Goal: Task Accomplishment & Management: Use online tool/utility

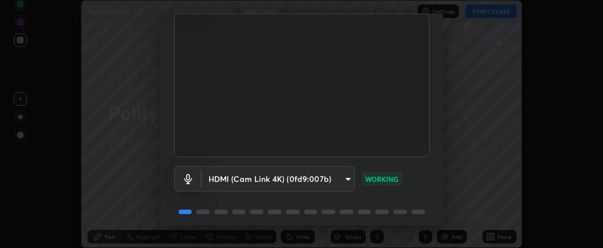
scroll to position [122, 0]
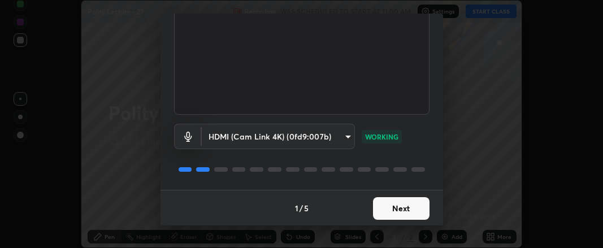
click at [393, 209] on button "Next" at bounding box center [401, 208] width 57 height 23
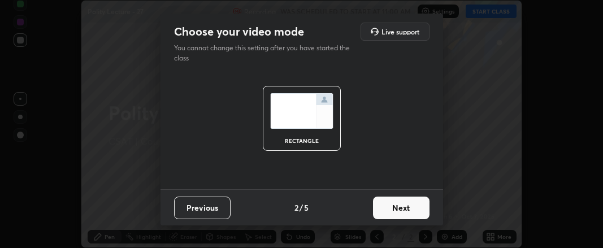
scroll to position [0, 0]
click at [396, 209] on button "Next" at bounding box center [401, 208] width 57 height 23
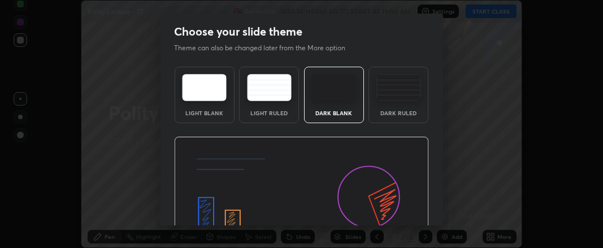
click at [398, 210] on img at bounding box center [301, 209] width 255 height 144
click at [399, 210] on img at bounding box center [301, 209] width 255 height 144
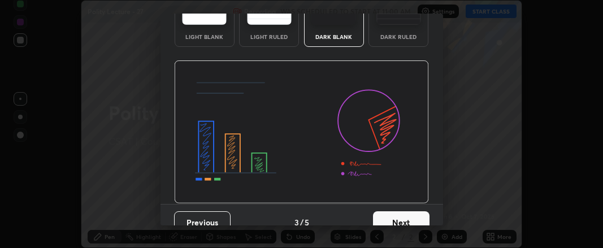
scroll to position [90, 0]
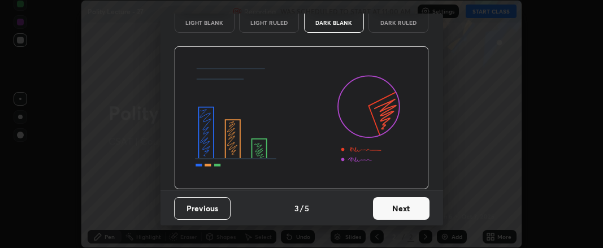
click at [397, 203] on button "Next" at bounding box center [401, 208] width 57 height 23
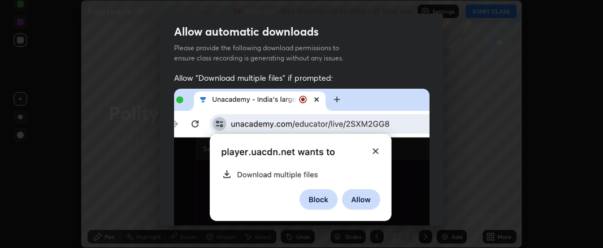
click at [401, 207] on img at bounding box center [301, 164] width 255 height 151
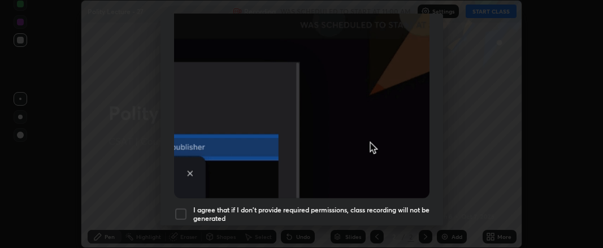
scroll to position [353, 0]
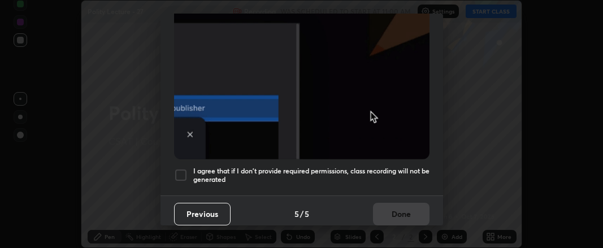
click at [181, 168] on div at bounding box center [181, 175] width 14 height 14
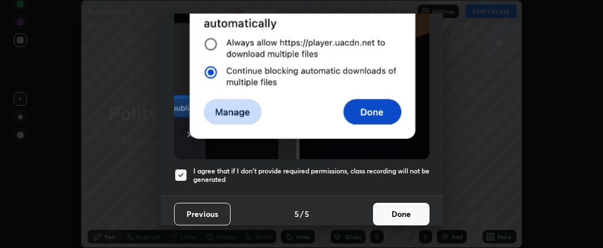
click at [381, 206] on button "Done" at bounding box center [401, 214] width 57 height 23
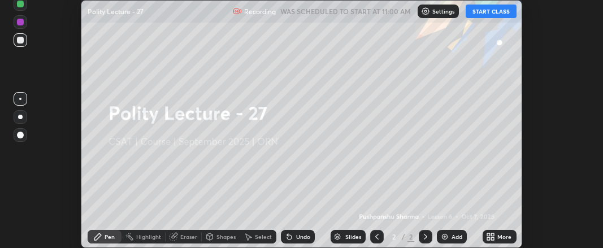
click at [490, 237] on icon at bounding box center [490, 236] width 9 height 9
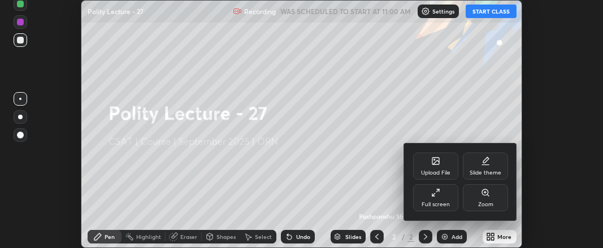
click at [444, 171] on div "Upload File" at bounding box center [435, 173] width 29 height 6
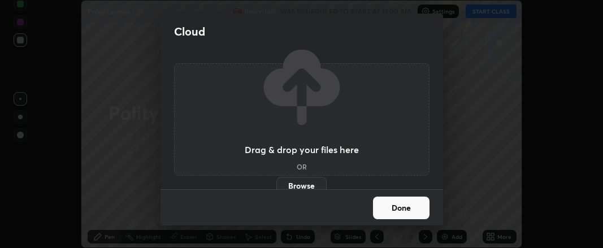
click at [303, 184] on label "Browse" at bounding box center [301, 186] width 50 height 18
click at [276, 184] on input "Browse" at bounding box center [276, 186] width 0 height 18
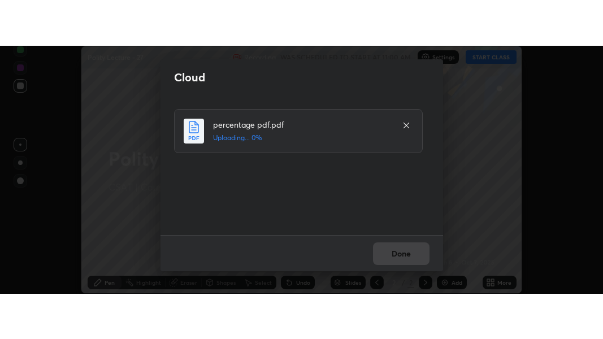
scroll to position [0, 0]
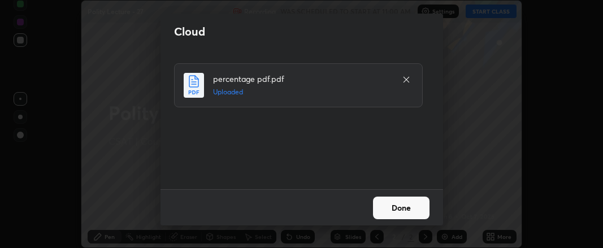
click at [391, 208] on button "Done" at bounding box center [401, 208] width 57 height 23
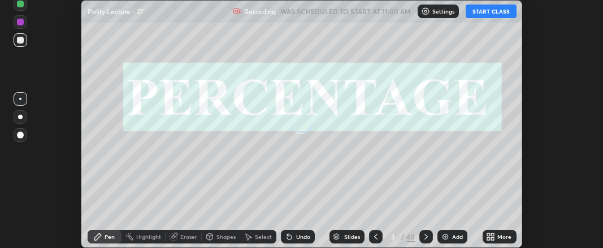
click at [489, 235] on icon at bounding box center [488, 234] width 3 height 3
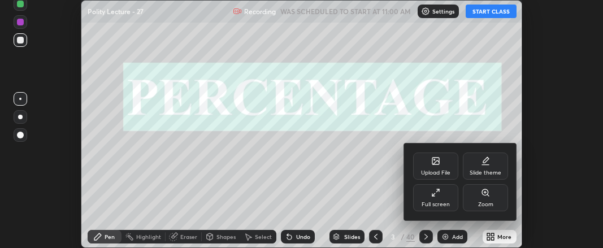
click at [434, 199] on div "Full screen" at bounding box center [435, 197] width 45 height 27
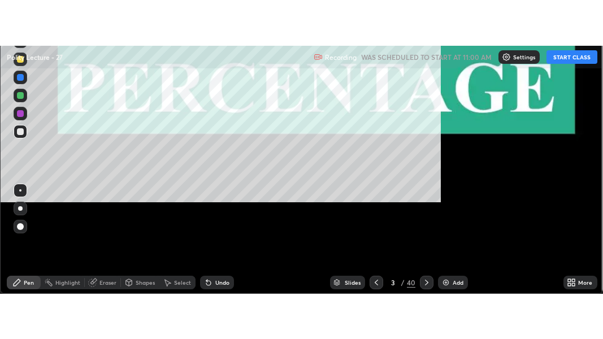
scroll to position [339, 603]
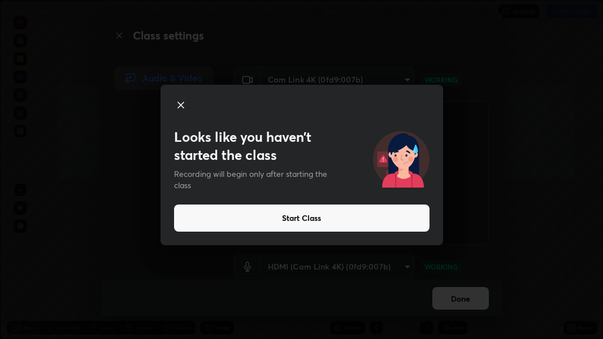
click at [304, 219] on button "Start Class" at bounding box center [301, 218] width 255 height 27
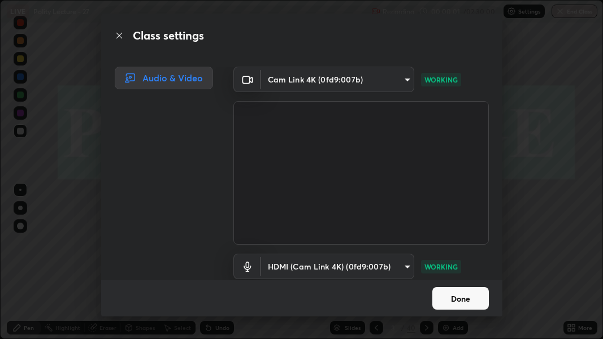
click at [466, 248] on button "Done" at bounding box center [460, 298] width 57 height 23
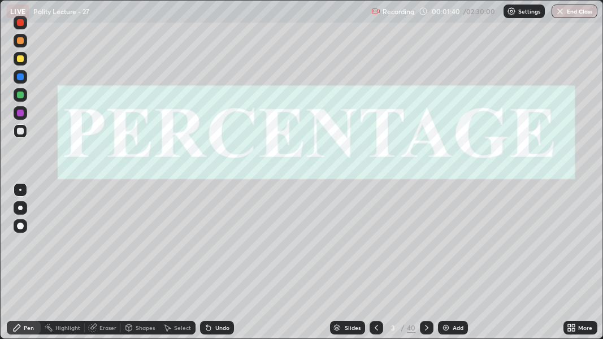
click at [450, 248] on div "Add" at bounding box center [453, 328] width 30 height 14
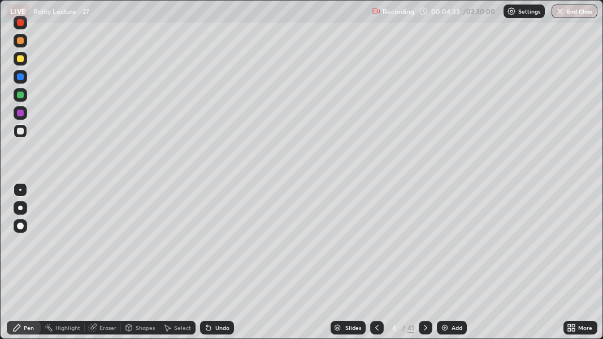
click at [25, 129] on div at bounding box center [21, 131] width 14 height 14
click at [24, 225] on div at bounding box center [21, 226] width 14 height 14
click at [21, 76] on div at bounding box center [20, 76] width 7 height 7
click at [24, 60] on div at bounding box center [21, 59] width 14 height 14
click at [20, 96] on div at bounding box center [20, 95] width 7 height 7
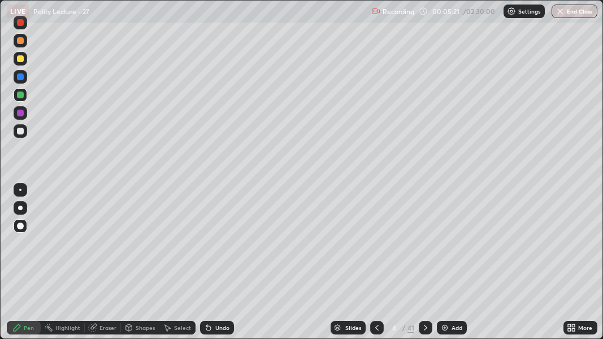
click at [212, 248] on div "Undo" at bounding box center [217, 328] width 34 height 14
click at [209, 248] on icon at bounding box center [208, 328] width 5 height 5
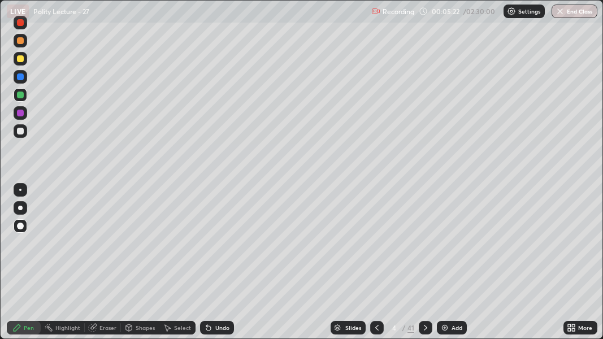
click at [206, 248] on icon at bounding box center [208, 328] width 5 height 5
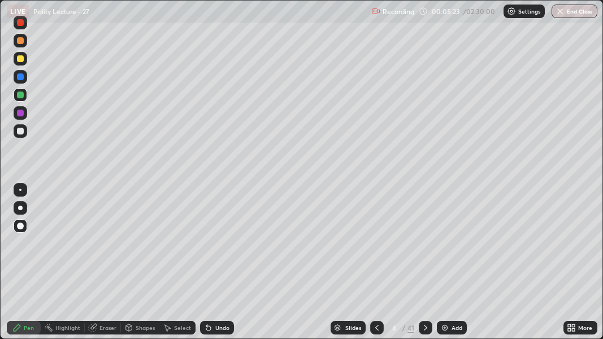
click at [206, 248] on icon at bounding box center [208, 328] width 5 height 5
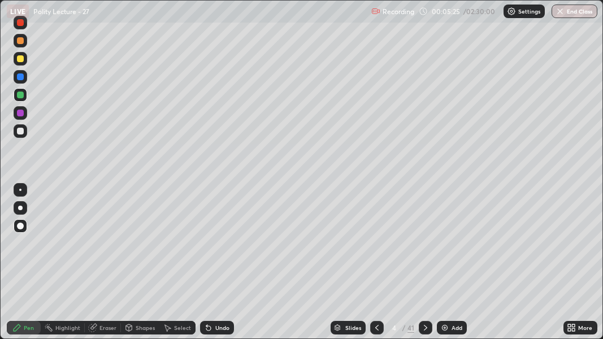
click at [206, 248] on icon at bounding box center [206, 325] width 1 height 1
click at [206, 248] on icon at bounding box center [208, 328] width 5 height 5
click at [20, 112] on div at bounding box center [20, 113] width 7 height 7
click at [18, 97] on div at bounding box center [20, 95] width 7 height 7
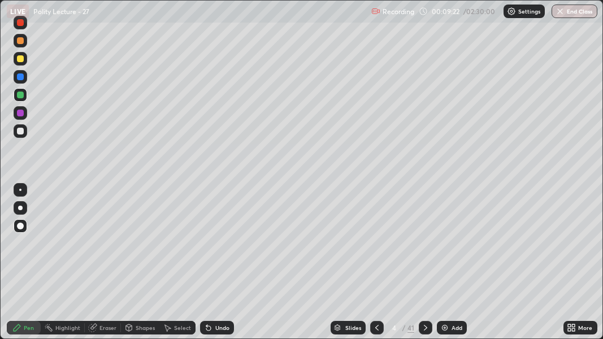
click at [20, 94] on div at bounding box center [20, 95] width 7 height 7
click at [20, 60] on div at bounding box center [20, 58] width 7 height 7
click at [19, 132] on div at bounding box center [20, 131] width 7 height 7
click at [19, 60] on div at bounding box center [20, 58] width 7 height 7
click at [456, 248] on div "Slides 4 / 41 Add" at bounding box center [398, 327] width 329 height 23
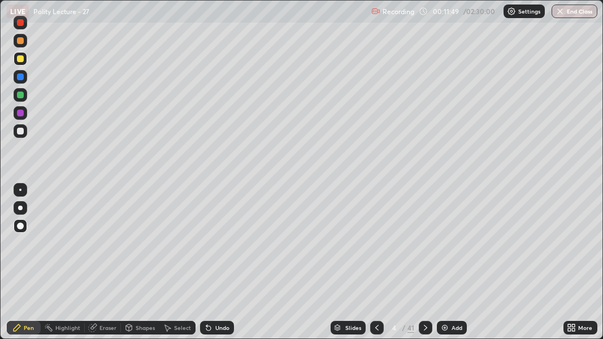
click at [502, 248] on div "Slides 4 / 41 Add" at bounding box center [398, 327] width 329 height 23
click at [505, 248] on div "Slides 4 / 41 Add" at bounding box center [398, 327] width 329 height 23
click at [504, 248] on div "Slides 4 / 41 Add" at bounding box center [398, 327] width 329 height 23
click at [505, 248] on div "Slides 4 / 41 Add" at bounding box center [398, 327] width 329 height 23
click at [211, 248] on div "Undo" at bounding box center [217, 328] width 34 height 14
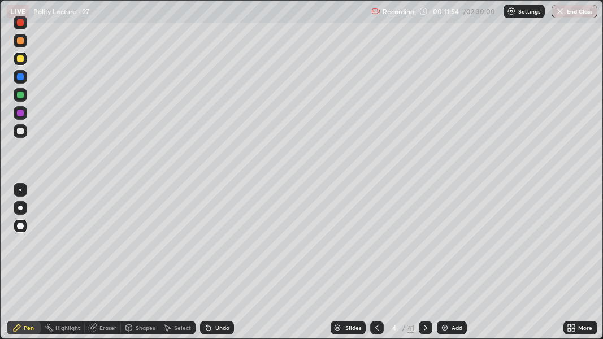
click at [209, 248] on icon at bounding box center [208, 327] width 9 height 9
click at [483, 248] on div "Slides 4 / 41 Add" at bounding box center [398, 327] width 329 height 23
click at [479, 248] on div "Slides 4 / 41 Add" at bounding box center [398, 327] width 329 height 23
click at [485, 248] on div "Slides 4 / 41 Add" at bounding box center [398, 327] width 329 height 23
click at [445, 248] on img at bounding box center [444, 327] width 9 height 9
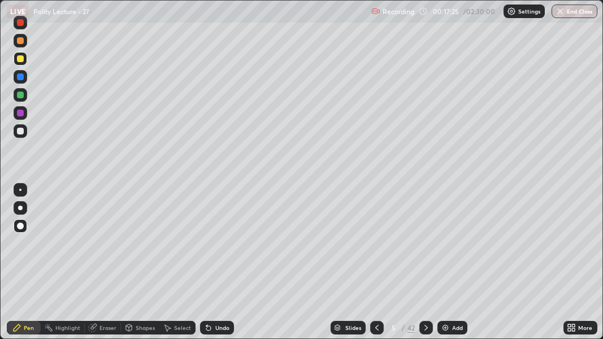
click at [21, 115] on div at bounding box center [20, 113] width 7 height 7
click at [219, 248] on div "Undo" at bounding box center [222, 328] width 14 height 6
click at [221, 248] on div "Undo" at bounding box center [222, 328] width 14 height 6
click at [445, 248] on img at bounding box center [445, 327] width 9 height 9
click at [23, 60] on div at bounding box center [20, 58] width 7 height 7
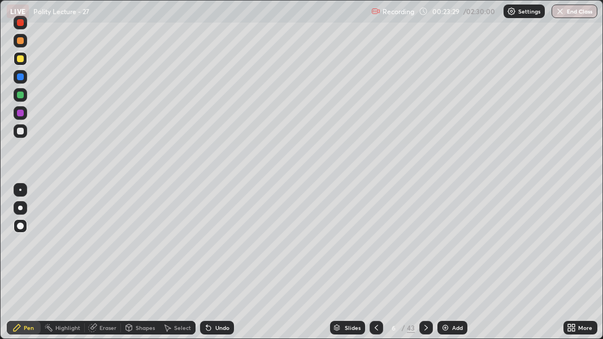
click at [219, 248] on div "Undo" at bounding box center [222, 328] width 14 height 6
click at [216, 248] on div "Undo" at bounding box center [222, 328] width 14 height 6
click at [448, 248] on img at bounding box center [445, 327] width 9 height 9
click at [218, 248] on div "Undo" at bounding box center [222, 328] width 14 height 6
click at [219, 248] on div "Undo" at bounding box center [222, 328] width 14 height 6
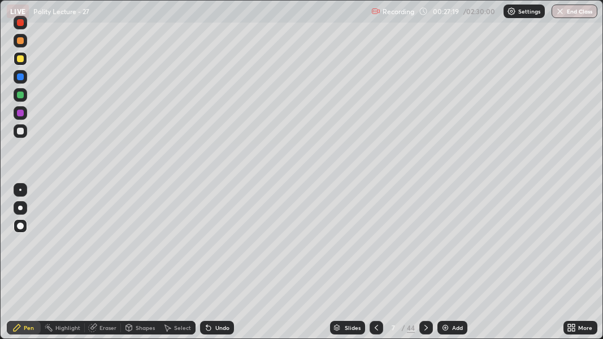
click at [220, 248] on div "Undo" at bounding box center [222, 328] width 14 height 6
click at [447, 248] on img at bounding box center [445, 327] width 9 height 9
click at [225, 248] on div "Undo" at bounding box center [222, 328] width 14 height 6
click at [225, 248] on div "Undo" at bounding box center [217, 328] width 34 height 14
click at [21, 94] on div at bounding box center [20, 95] width 7 height 7
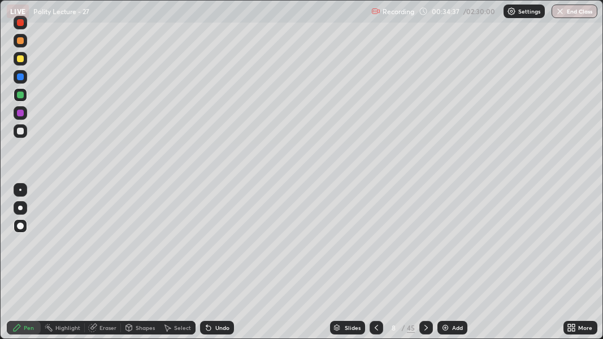
click at [212, 248] on div "Undo" at bounding box center [217, 328] width 34 height 14
click at [216, 248] on div "Undo" at bounding box center [222, 328] width 14 height 6
click at [446, 248] on img at bounding box center [445, 327] width 9 height 9
click at [23, 113] on div at bounding box center [20, 113] width 7 height 7
click at [19, 57] on div at bounding box center [20, 58] width 7 height 7
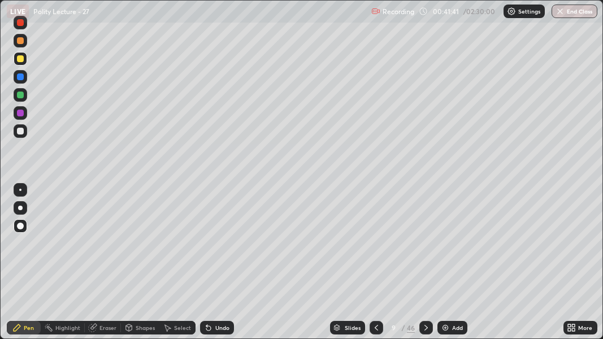
click at [446, 248] on img at bounding box center [445, 327] width 9 height 9
click at [22, 111] on div at bounding box center [20, 113] width 7 height 7
click at [423, 248] on icon at bounding box center [426, 327] width 9 height 9
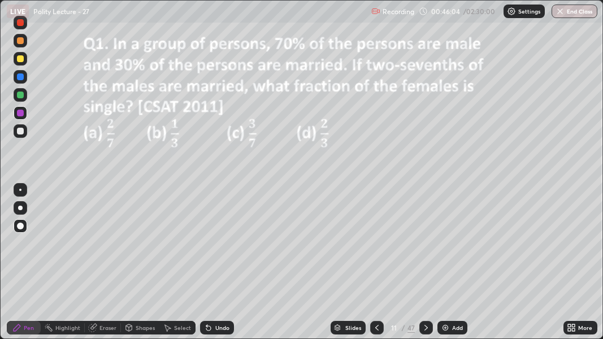
click at [378, 248] on icon at bounding box center [376, 327] width 9 height 9
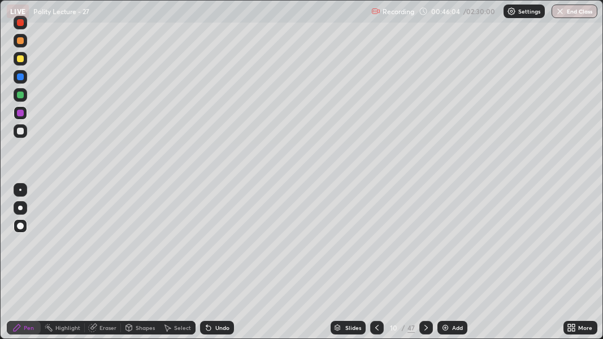
click at [446, 248] on img at bounding box center [445, 327] width 9 height 9
click at [441, 248] on img at bounding box center [445, 327] width 9 height 9
click at [453, 248] on div "Add" at bounding box center [457, 328] width 11 height 6
click at [441, 248] on img at bounding box center [445, 327] width 9 height 9
click at [376, 248] on icon at bounding box center [376, 327] width 9 height 9
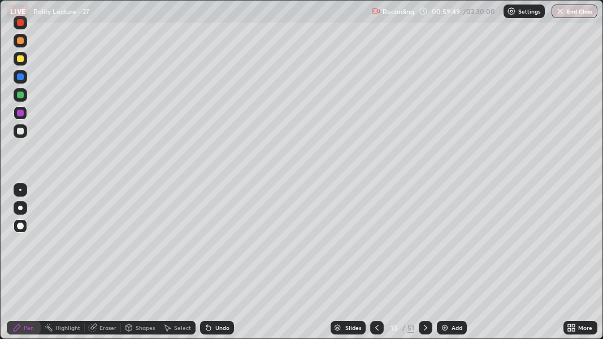
click at [446, 248] on img at bounding box center [444, 327] width 9 height 9
click at [215, 248] on div "Undo" at bounding box center [222, 328] width 14 height 6
click at [217, 248] on div "Undo" at bounding box center [222, 328] width 14 height 6
click at [215, 248] on div "Undo" at bounding box center [222, 328] width 14 height 6
click at [216, 248] on div "Undo" at bounding box center [222, 328] width 14 height 6
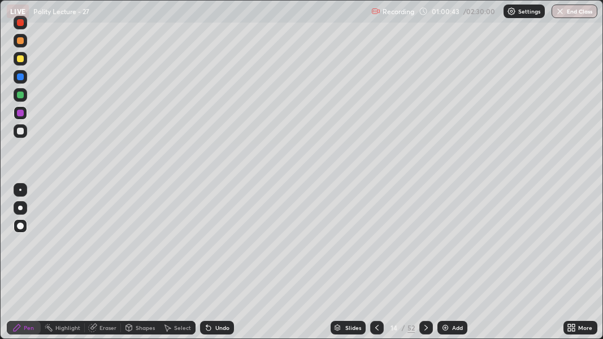
click at [215, 248] on div "Undo" at bounding box center [222, 328] width 14 height 6
click at [215, 248] on div "Undo" at bounding box center [217, 328] width 34 height 14
click at [454, 248] on div "Add" at bounding box center [457, 328] width 11 height 6
click at [21, 130] on div at bounding box center [20, 131] width 7 height 7
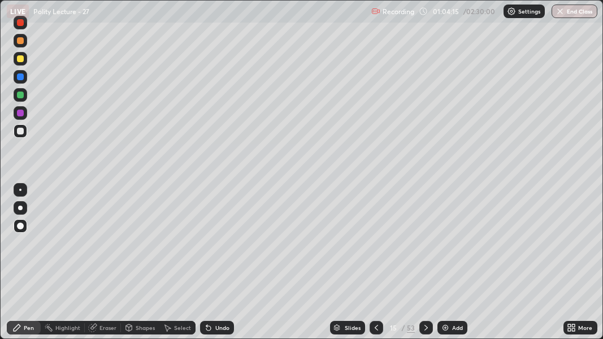
click at [216, 248] on div "Undo" at bounding box center [217, 328] width 34 height 14
click at [21, 62] on div at bounding box center [20, 58] width 7 height 7
click at [216, 248] on div "Undo" at bounding box center [222, 328] width 14 height 6
click at [215, 248] on div "Undo" at bounding box center [222, 328] width 14 height 6
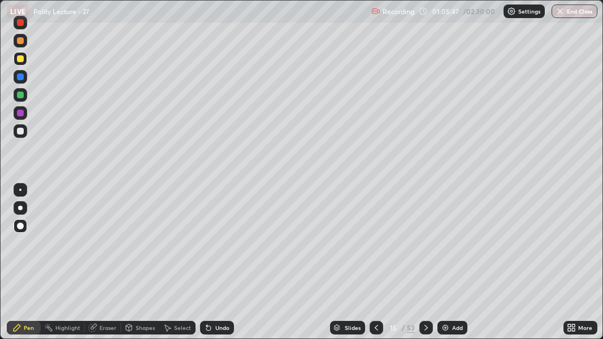
click at [215, 248] on div "Undo" at bounding box center [222, 328] width 14 height 6
click at [214, 248] on div "Undo" at bounding box center [217, 328] width 34 height 14
click at [215, 248] on div "Undo" at bounding box center [222, 328] width 14 height 6
click at [213, 248] on div "Undo" at bounding box center [217, 328] width 34 height 14
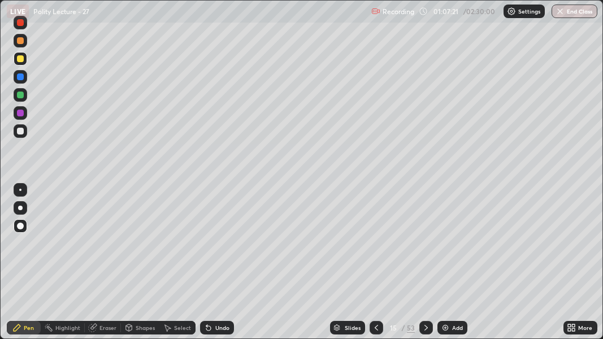
click at [442, 248] on img at bounding box center [445, 327] width 9 height 9
click at [462, 21] on div "Recording 01:07:41 / 02:30:00 Settings End Class" at bounding box center [484, 12] width 226 height 22
click at [20, 131] on div at bounding box center [20, 131] width 7 height 7
click at [444, 248] on img at bounding box center [445, 327] width 9 height 9
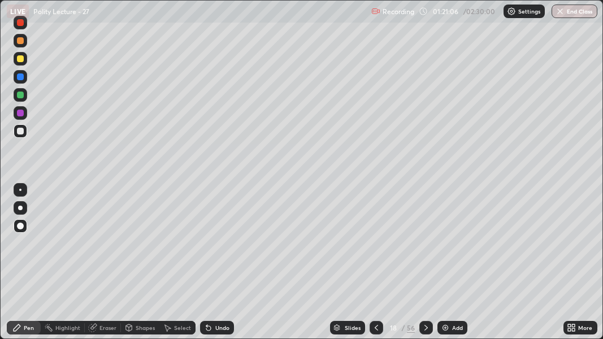
click at [445, 248] on img at bounding box center [445, 327] width 9 height 9
click at [210, 248] on icon at bounding box center [208, 327] width 9 height 9
click at [211, 248] on div "Undo" at bounding box center [217, 328] width 34 height 14
click at [212, 248] on div "Undo" at bounding box center [217, 328] width 34 height 14
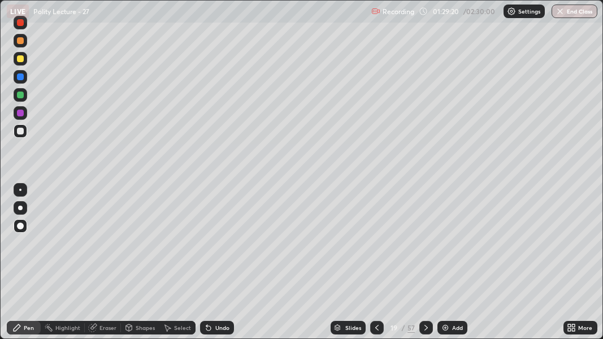
click at [445, 248] on img at bounding box center [445, 327] width 9 height 9
click at [218, 248] on div "Undo" at bounding box center [222, 328] width 14 height 6
click at [445, 248] on img at bounding box center [445, 327] width 9 height 9
click at [217, 248] on div "Undo" at bounding box center [222, 328] width 14 height 6
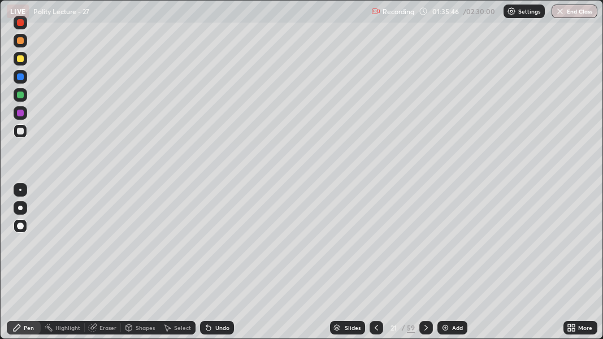
click at [441, 248] on img at bounding box center [445, 327] width 9 height 9
click at [212, 248] on div "Undo" at bounding box center [217, 328] width 34 height 14
click at [220, 248] on div "Undo" at bounding box center [222, 328] width 14 height 6
click at [445, 248] on img at bounding box center [445, 327] width 9 height 9
click at [217, 248] on div "Undo" at bounding box center [222, 328] width 14 height 6
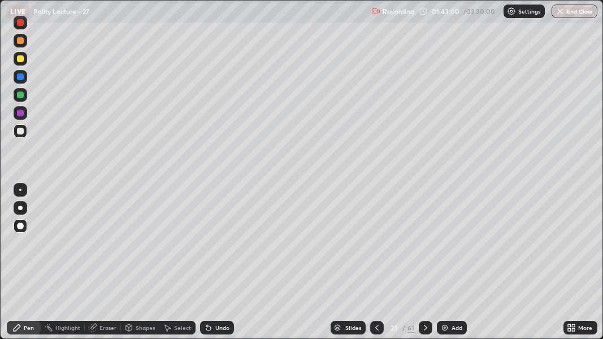
click at [217, 248] on div "Undo" at bounding box center [222, 328] width 14 height 6
click at [219, 248] on div "Undo" at bounding box center [222, 328] width 14 height 6
click at [222, 248] on div "Undo" at bounding box center [222, 328] width 14 height 6
click at [21, 97] on div at bounding box center [20, 95] width 7 height 7
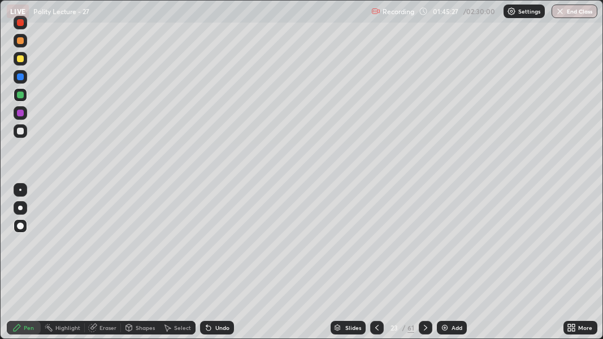
click at [444, 248] on img at bounding box center [444, 327] width 9 height 9
click at [212, 248] on div "Undo" at bounding box center [217, 328] width 34 height 14
click at [213, 248] on div "Undo" at bounding box center [217, 328] width 34 height 14
click at [20, 112] on div at bounding box center [20, 113] width 7 height 7
click at [23, 94] on div at bounding box center [20, 95] width 7 height 7
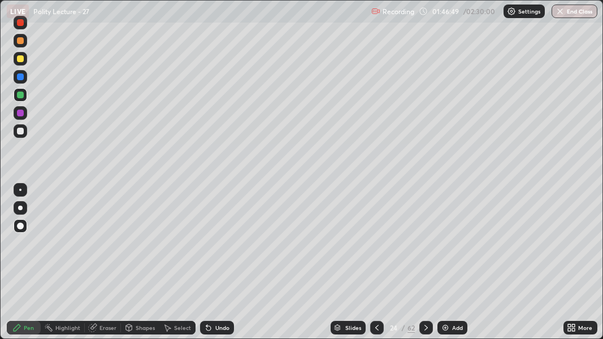
click at [29, 248] on div "Pen" at bounding box center [29, 328] width 10 height 6
click at [449, 248] on img at bounding box center [445, 327] width 9 height 9
click at [207, 248] on icon at bounding box center [208, 328] width 5 height 5
click at [206, 248] on icon at bounding box center [208, 328] width 5 height 5
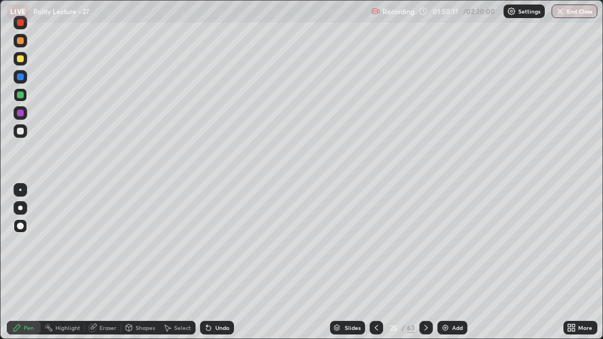
click at [206, 248] on icon at bounding box center [208, 328] width 5 height 5
click at [207, 248] on icon at bounding box center [208, 328] width 5 height 5
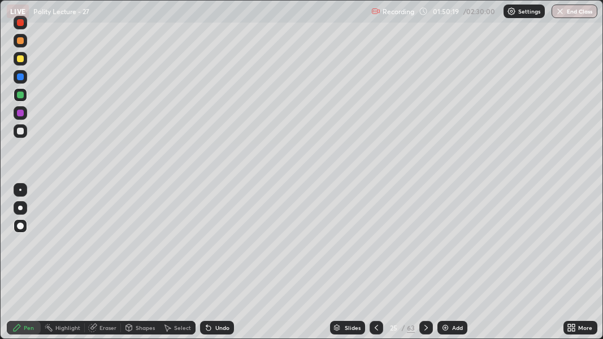
click at [208, 248] on icon at bounding box center [208, 328] width 5 height 5
click at [216, 248] on div "Undo" at bounding box center [222, 328] width 14 height 6
click at [441, 248] on img at bounding box center [445, 327] width 9 height 9
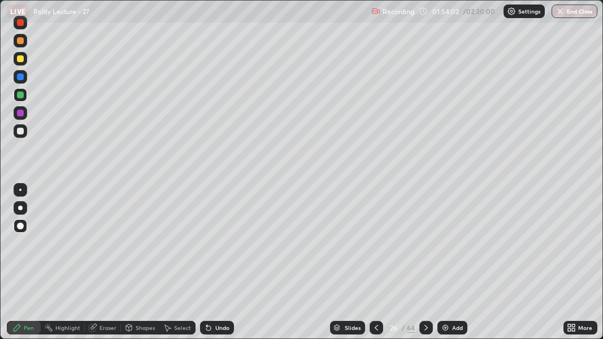
click at [19, 56] on div at bounding box center [20, 58] width 7 height 7
click at [16, 220] on div at bounding box center [21, 226] width 14 height 14
click at [21, 96] on div at bounding box center [20, 95] width 7 height 7
click at [19, 60] on div at bounding box center [20, 58] width 7 height 7
click at [375, 248] on icon at bounding box center [376, 327] width 9 height 9
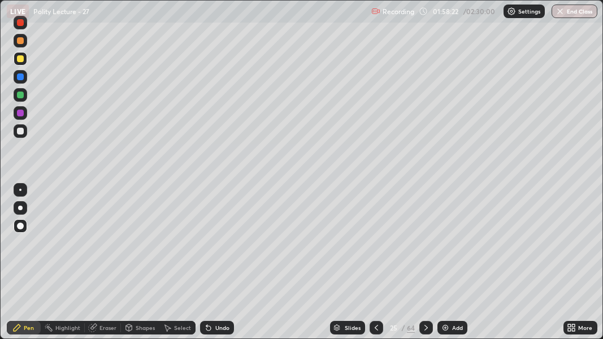
click at [376, 248] on icon at bounding box center [376, 328] width 3 height 6
click at [375, 248] on icon at bounding box center [376, 327] width 9 height 9
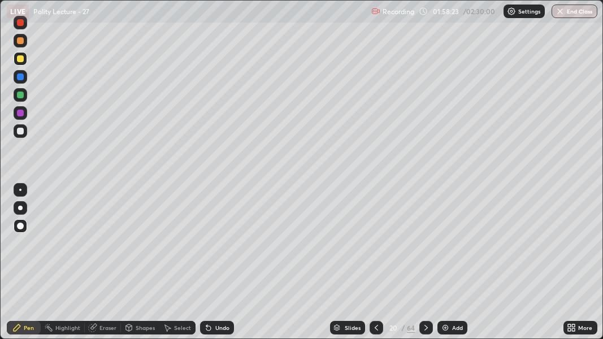
click at [374, 248] on icon at bounding box center [376, 327] width 9 height 9
click at [420, 248] on div at bounding box center [426, 328] width 14 height 14
click at [425, 248] on icon at bounding box center [426, 327] width 9 height 9
click at [424, 248] on icon at bounding box center [426, 327] width 9 height 9
click at [439, 248] on div "Add" at bounding box center [452, 328] width 30 height 14
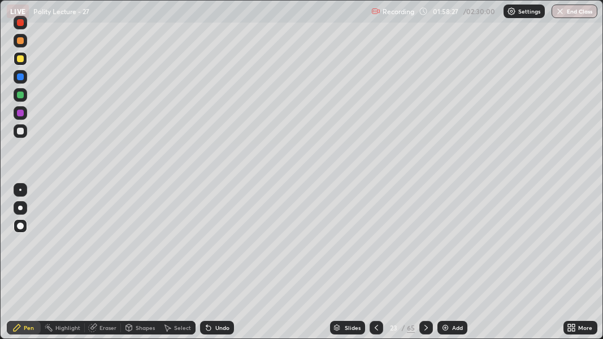
click at [402, 248] on div "/" at bounding box center [402, 327] width 3 height 7
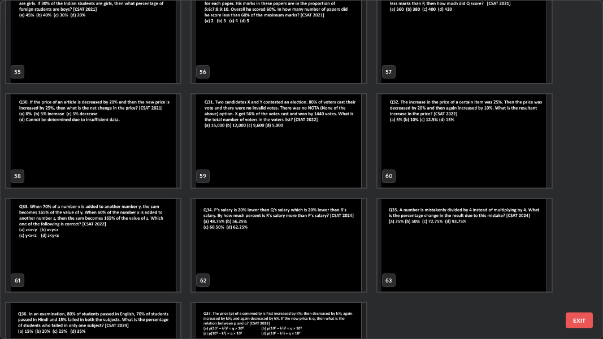
scroll to position [1958, 0]
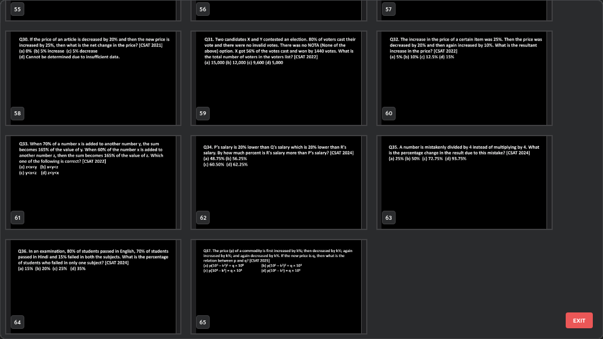
click at [303, 248] on img "grid" at bounding box center [279, 286] width 174 height 93
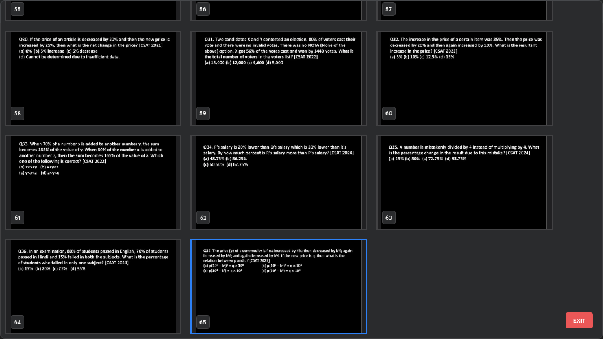
click at [262, 248] on img "grid" at bounding box center [279, 286] width 174 height 93
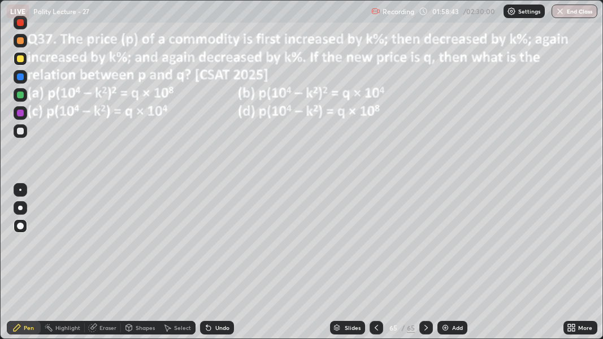
click at [261, 248] on img "grid" at bounding box center [279, 286] width 174 height 93
click at [24, 60] on div at bounding box center [21, 59] width 14 height 14
click at [402, 248] on div "/" at bounding box center [402, 327] width 3 height 7
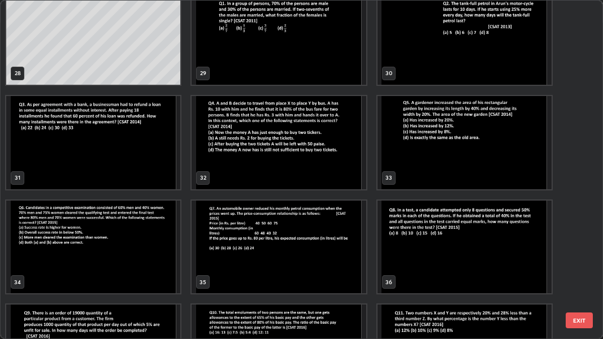
scroll to position [954, 0]
click at [428, 157] on img "grid" at bounding box center [465, 142] width 174 height 93
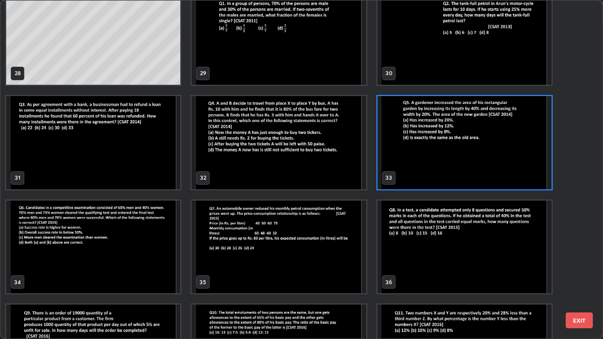
click at [457, 156] on img "grid" at bounding box center [465, 142] width 174 height 93
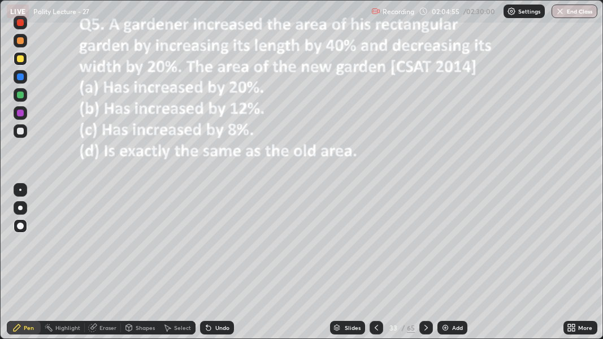
click at [448, 248] on img at bounding box center [445, 327] width 9 height 9
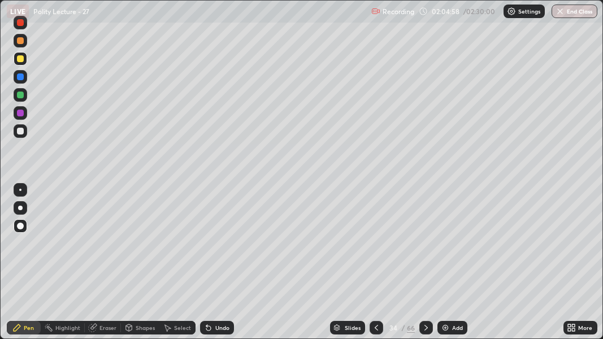
click at [378, 248] on icon at bounding box center [376, 327] width 9 height 9
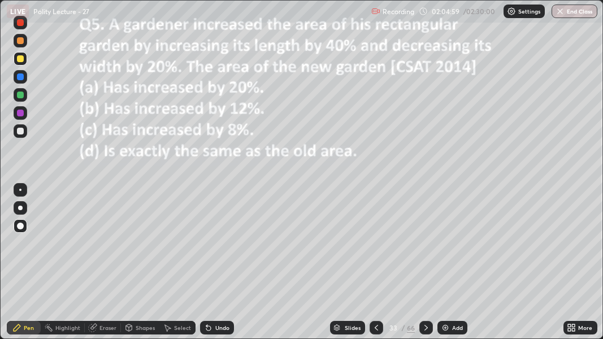
click at [423, 248] on icon at bounding box center [426, 327] width 9 height 9
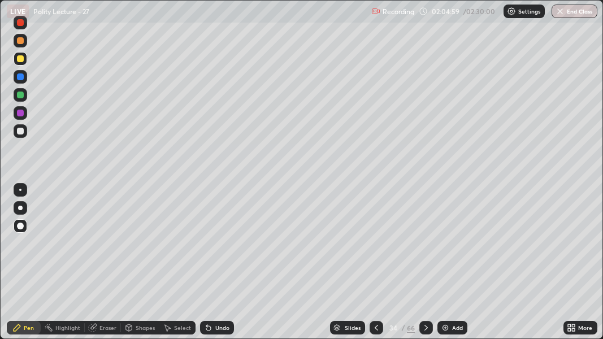
click at [427, 248] on icon at bounding box center [426, 327] width 9 height 9
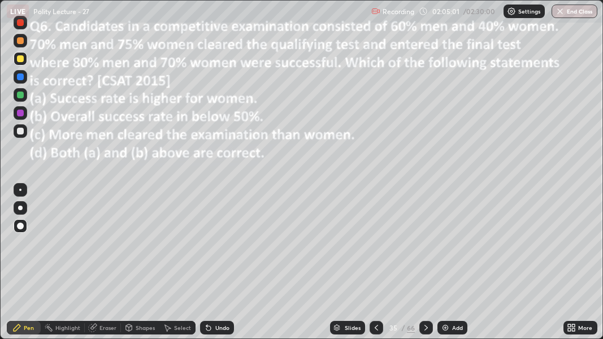
click at [424, 248] on icon at bounding box center [426, 327] width 9 height 9
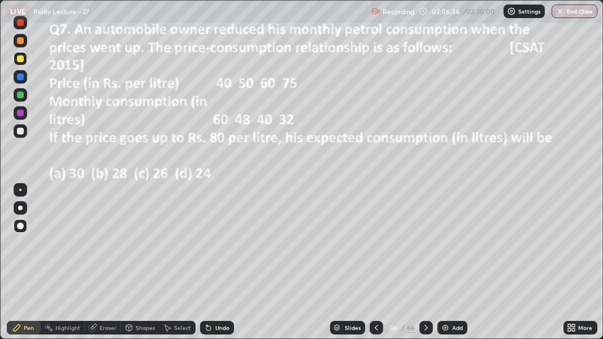
scroll to position [339, 603]
click at [425, 327] on icon at bounding box center [426, 327] width 9 height 9
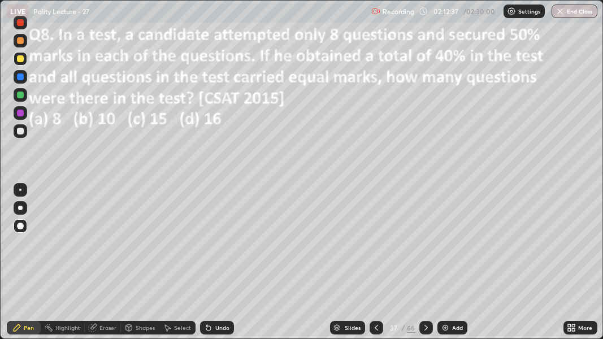
click at [424, 329] on icon at bounding box center [425, 328] width 3 height 6
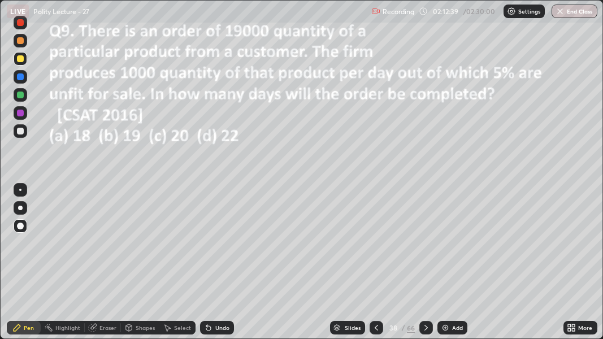
click at [425, 327] on icon at bounding box center [426, 327] width 9 height 9
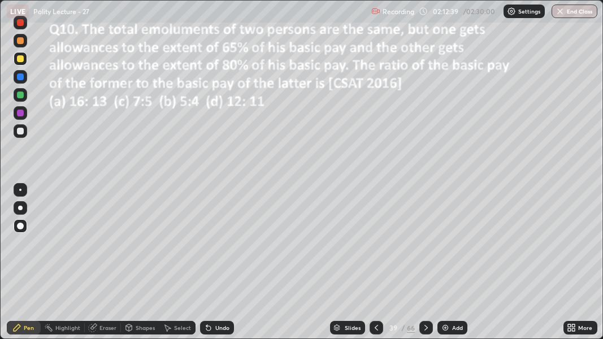
click at [424, 329] on icon at bounding box center [426, 327] width 9 height 9
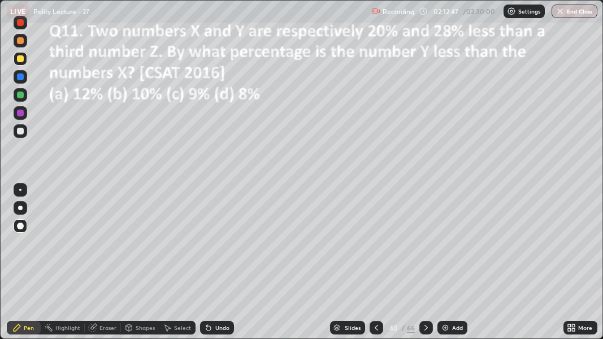
click at [224, 328] on div "Undo" at bounding box center [222, 328] width 14 height 6
click at [219, 330] on div "Undo" at bounding box center [222, 328] width 14 height 6
click at [426, 330] on icon at bounding box center [426, 327] width 9 height 9
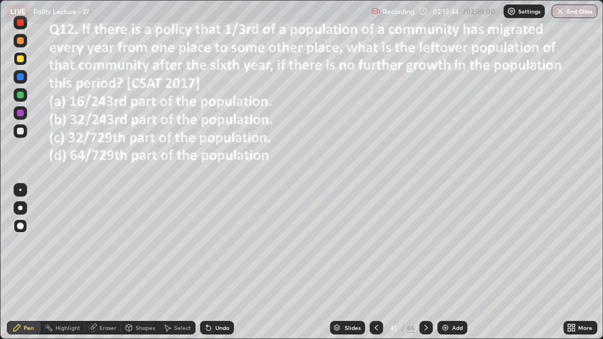
click at [425, 327] on icon at bounding box center [426, 327] width 9 height 9
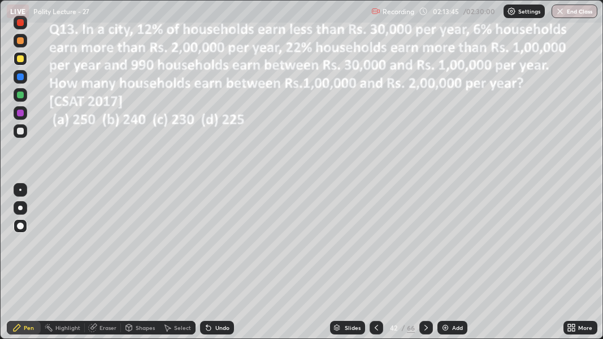
click at [427, 328] on icon at bounding box center [426, 327] width 9 height 9
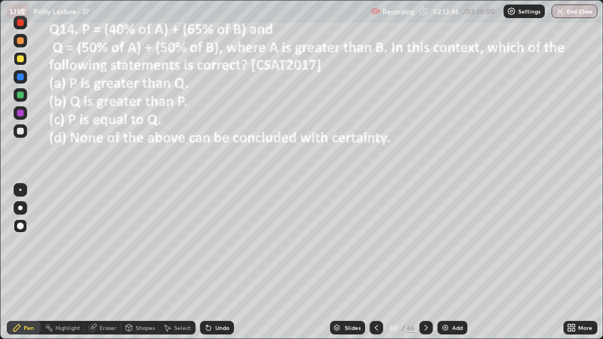
click at [426, 331] on icon at bounding box center [426, 327] width 9 height 9
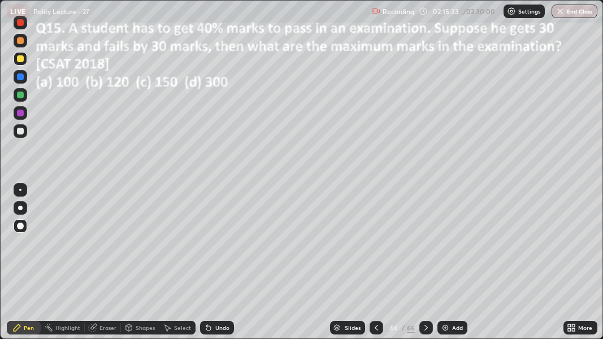
click at [425, 328] on icon at bounding box center [426, 327] width 9 height 9
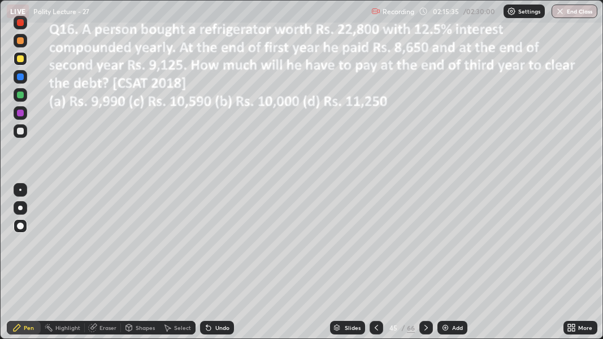
click at [430, 327] on icon at bounding box center [426, 327] width 9 height 9
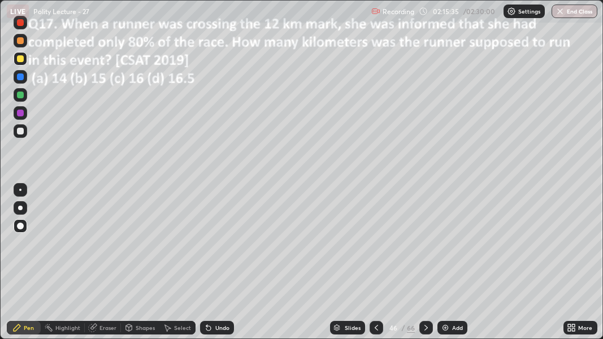
click at [430, 327] on div at bounding box center [426, 328] width 14 height 14
click at [431, 327] on div at bounding box center [426, 328] width 14 height 14
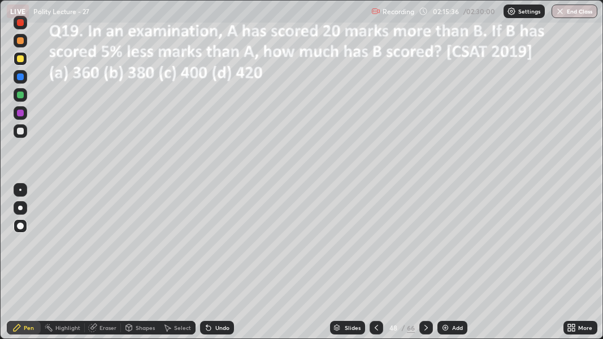
click at [429, 329] on icon at bounding box center [426, 327] width 9 height 9
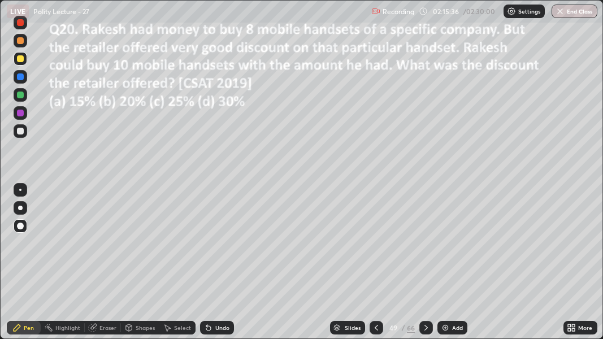
click at [429, 329] on icon at bounding box center [426, 327] width 9 height 9
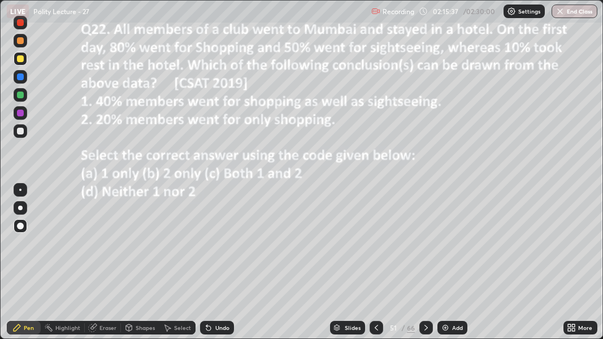
click at [425, 327] on icon at bounding box center [426, 327] width 9 height 9
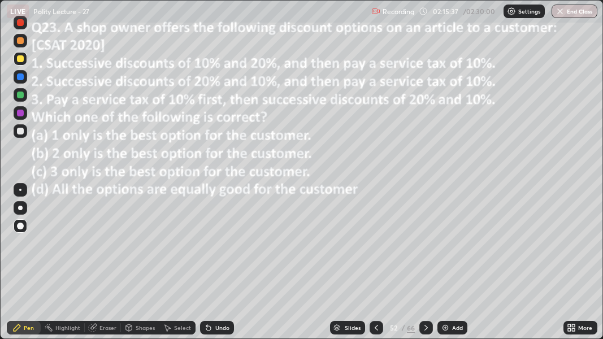
click at [425, 327] on icon at bounding box center [426, 327] width 9 height 9
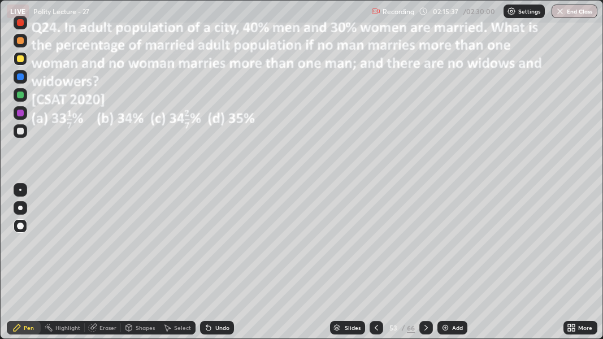
click at [425, 327] on icon at bounding box center [426, 327] width 9 height 9
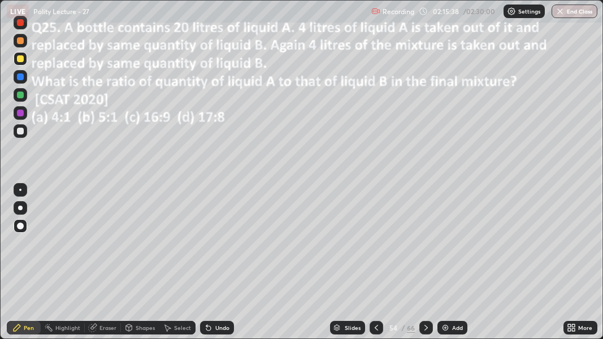
click at [427, 328] on icon at bounding box center [426, 327] width 9 height 9
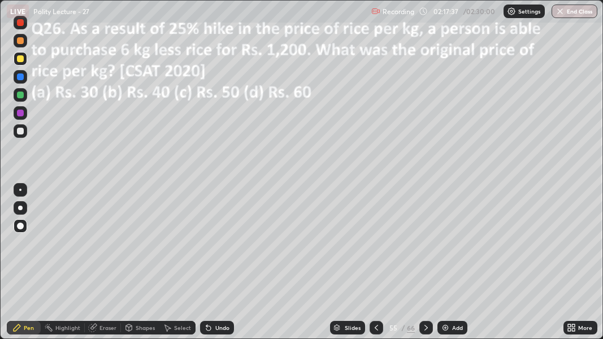
click at [425, 327] on icon at bounding box center [426, 327] width 9 height 9
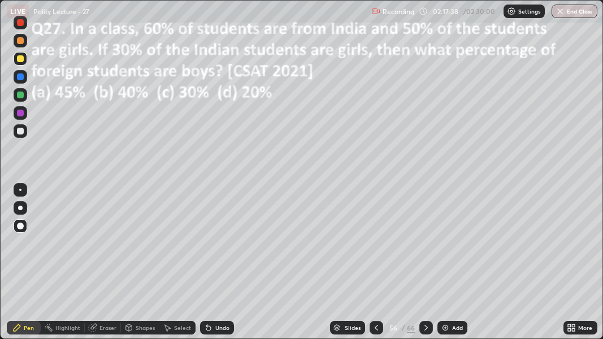
click at [431, 329] on div at bounding box center [426, 328] width 14 height 14
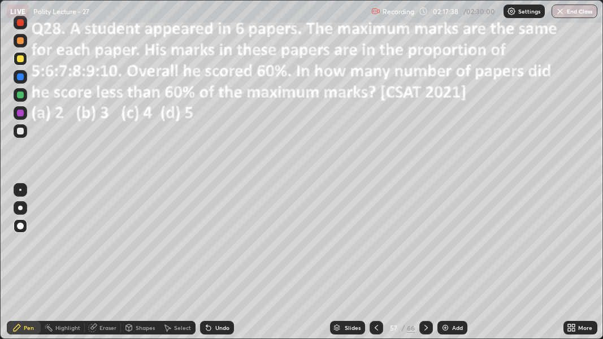
click at [425, 328] on icon at bounding box center [426, 327] width 9 height 9
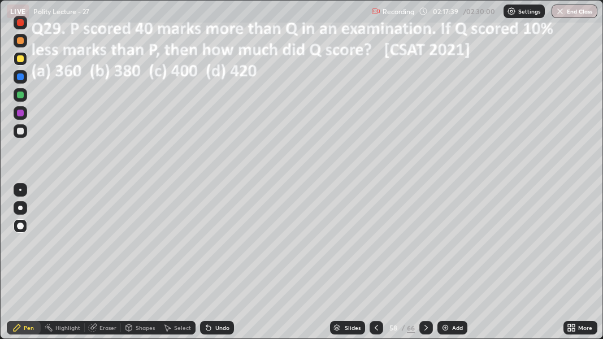
click at [425, 327] on icon at bounding box center [426, 327] width 9 height 9
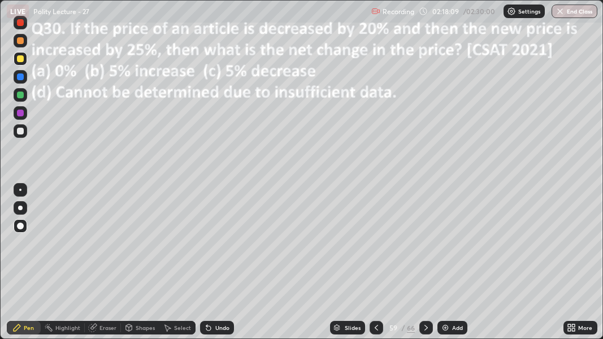
click at [424, 326] on icon at bounding box center [426, 327] width 9 height 9
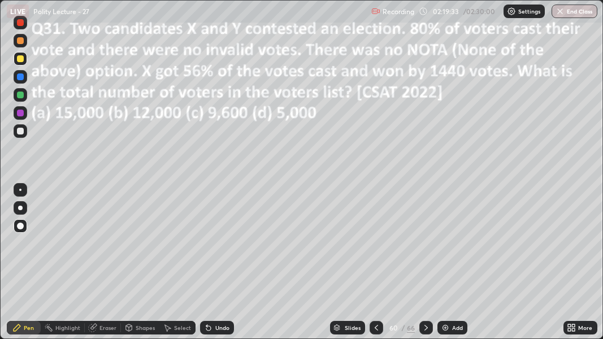
click at [212, 327] on div "Undo" at bounding box center [217, 328] width 34 height 14
click at [211, 329] on div "Undo" at bounding box center [217, 328] width 34 height 14
click at [211, 327] on icon at bounding box center [208, 327] width 9 height 9
click at [425, 327] on icon at bounding box center [426, 327] width 9 height 9
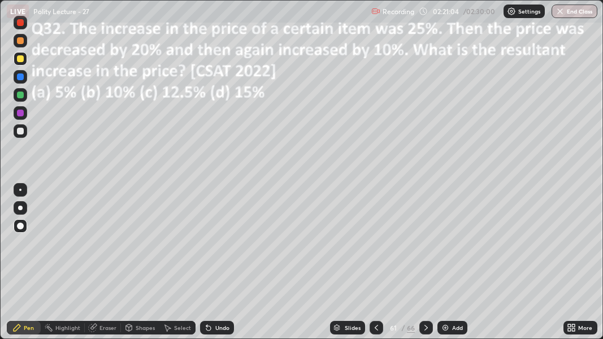
click at [423, 328] on icon at bounding box center [426, 327] width 9 height 9
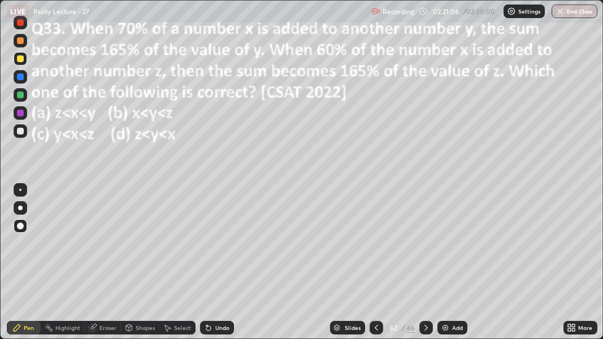
click at [425, 327] on icon at bounding box center [426, 327] width 9 height 9
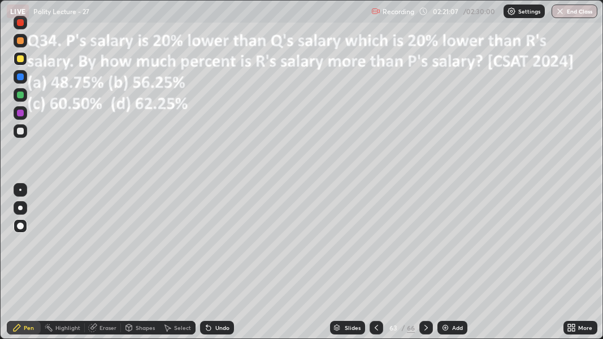
click at [425, 327] on icon at bounding box center [426, 327] width 9 height 9
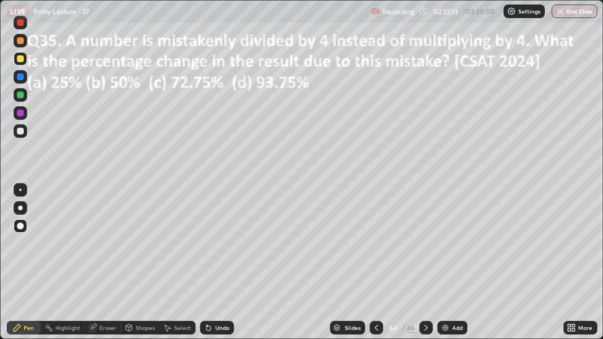
click at [426, 326] on icon at bounding box center [426, 327] width 9 height 9
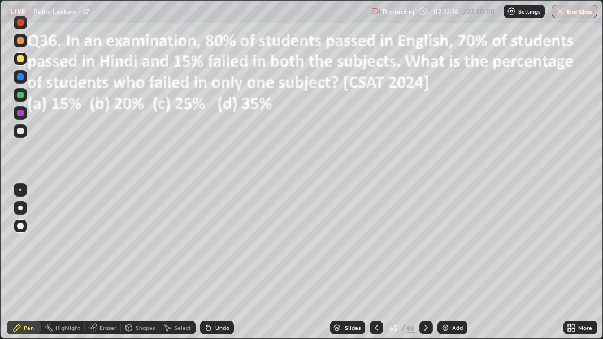
click at [425, 327] on icon at bounding box center [426, 327] width 9 height 9
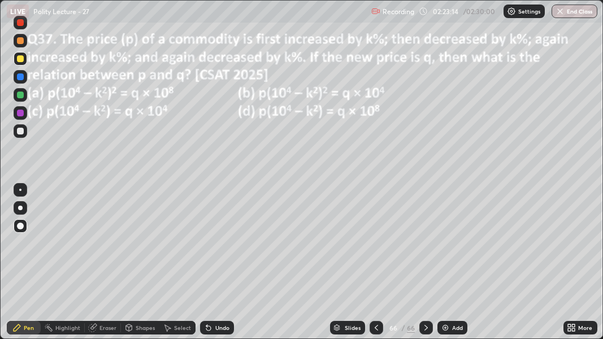
click at [404, 326] on div "/" at bounding box center [402, 327] width 3 height 7
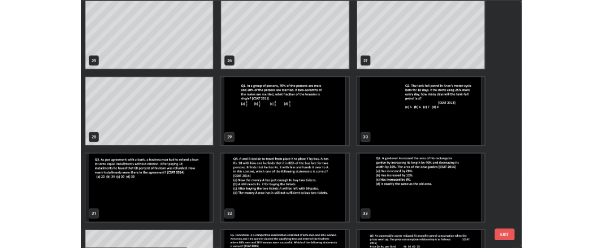
scroll to position [818, 0]
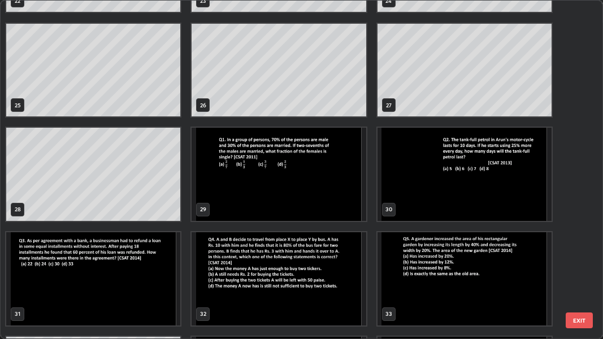
click at [323, 157] on img "grid" at bounding box center [279, 174] width 174 height 93
click at [320, 159] on img "grid" at bounding box center [279, 174] width 174 height 93
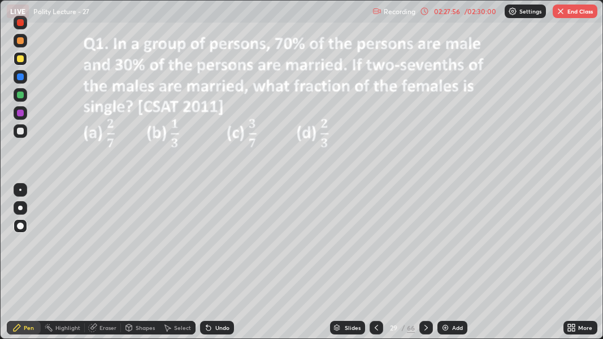
click at [425, 327] on icon at bounding box center [426, 327] width 9 height 9
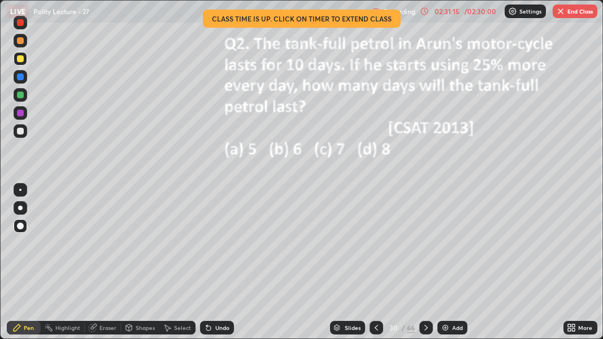
click at [424, 328] on icon at bounding box center [426, 327] width 9 height 9
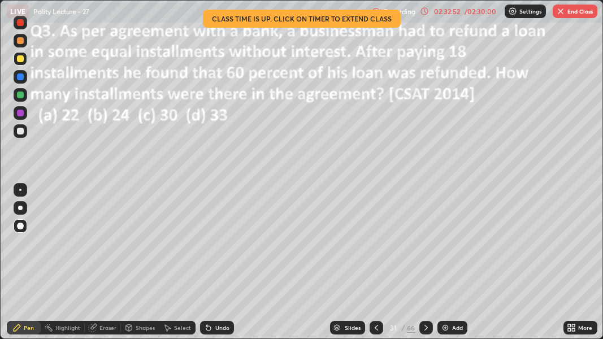
click at [576, 12] on button "End Class" at bounding box center [575, 12] width 45 height 14
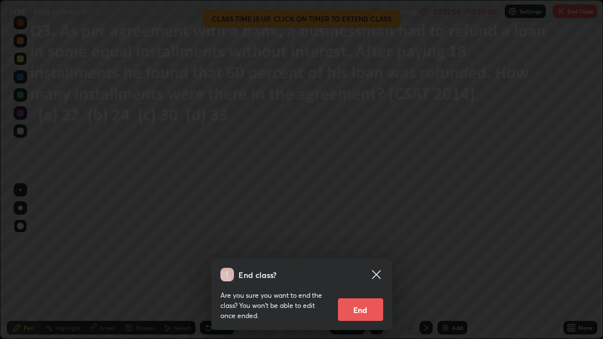
click at [370, 314] on button "End" at bounding box center [360, 309] width 45 height 23
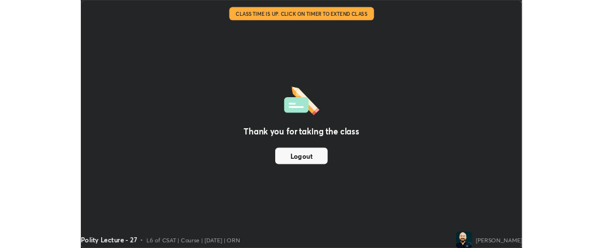
scroll to position [56265, 55910]
